Goal: Transaction & Acquisition: Obtain resource

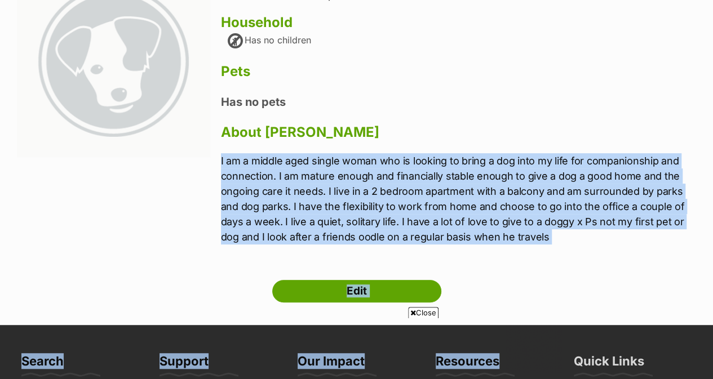
scroll to position [196, 0]
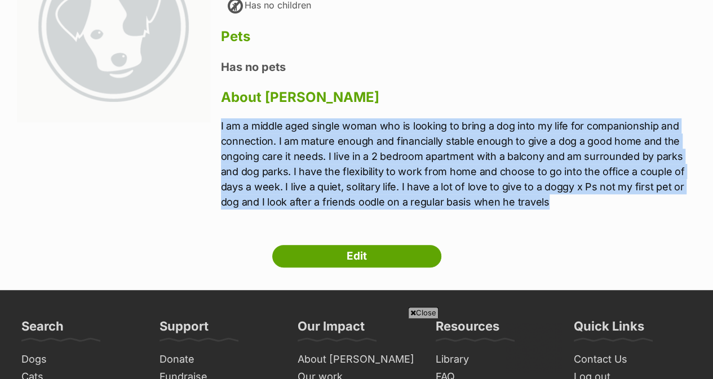
drag, startPoint x: 221, startPoint y: 296, endPoint x: 553, endPoint y: 175, distance: 352.7
click at [553, 175] on p "I am a middle aged single woman who is looking to bring a dog into my life for …" at bounding box center [458, 163] width 475 height 91
copy p "I am a middle aged single woman who is looking to bring a dog into my life for …"
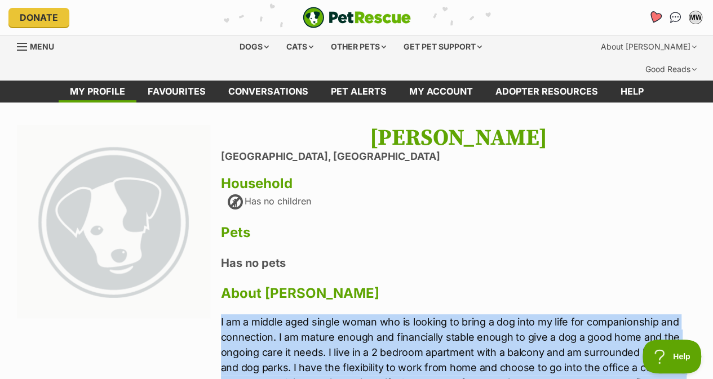
scroll to position [0, 0]
click at [648, 14] on link "Favourites" at bounding box center [654, 17] width 23 height 23
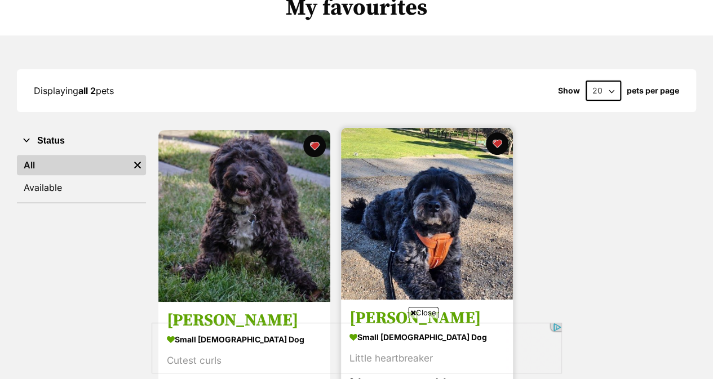
click at [386, 308] on h3 "Romeo Valenti" at bounding box center [426, 318] width 155 height 21
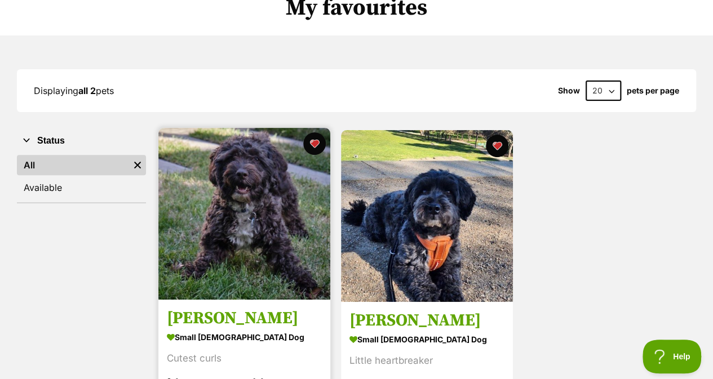
click at [250, 261] on img at bounding box center [244, 214] width 172 height 172
